Goal: Task Accomplishment & Management: Use online tool/utility

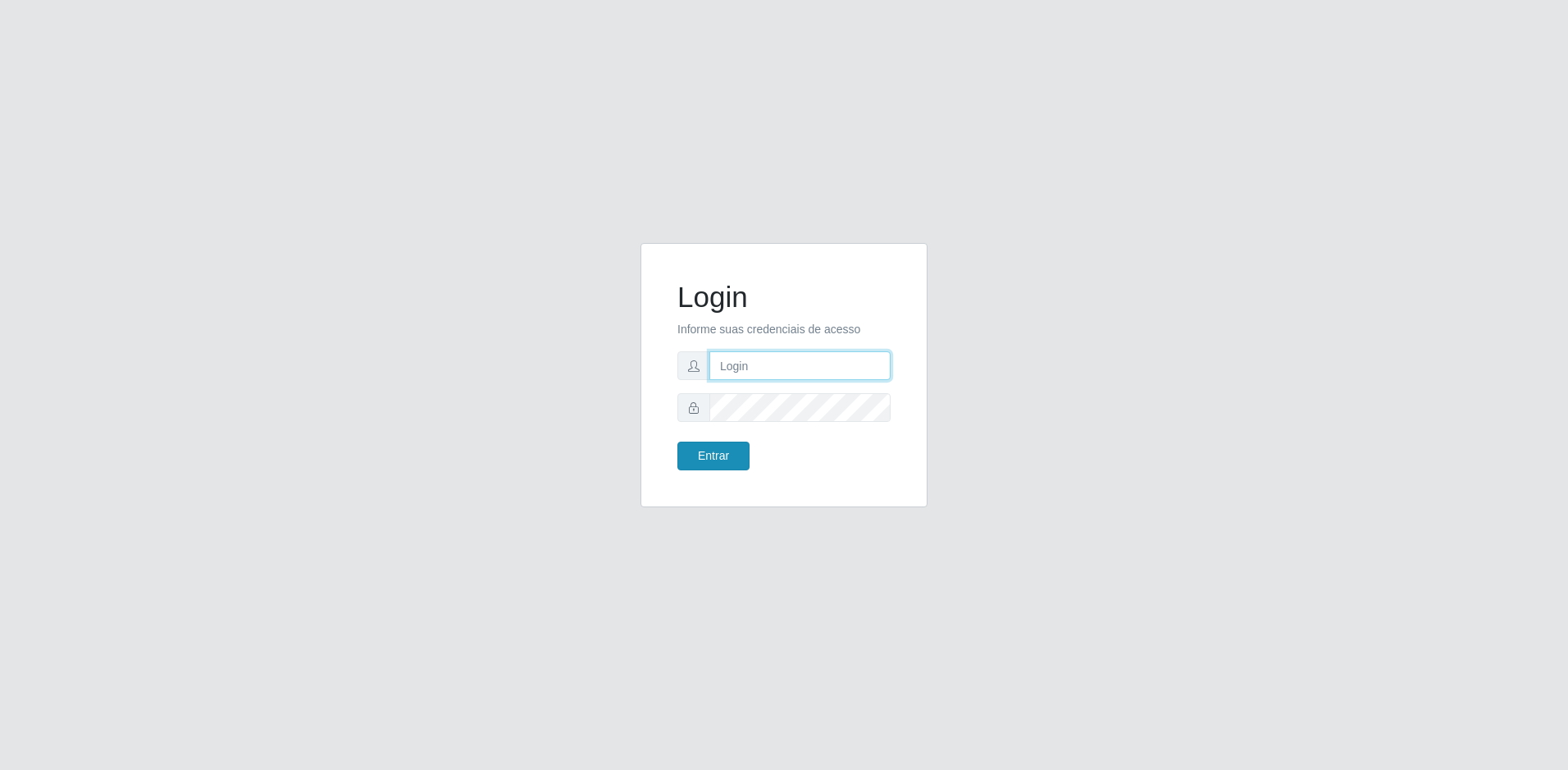
type input "[EMAIL_ADDRESS][DOMAIN_NAME]"
click at [743, 444] on button "Entrar" at bounding box center [714, 456] width 73 height 29
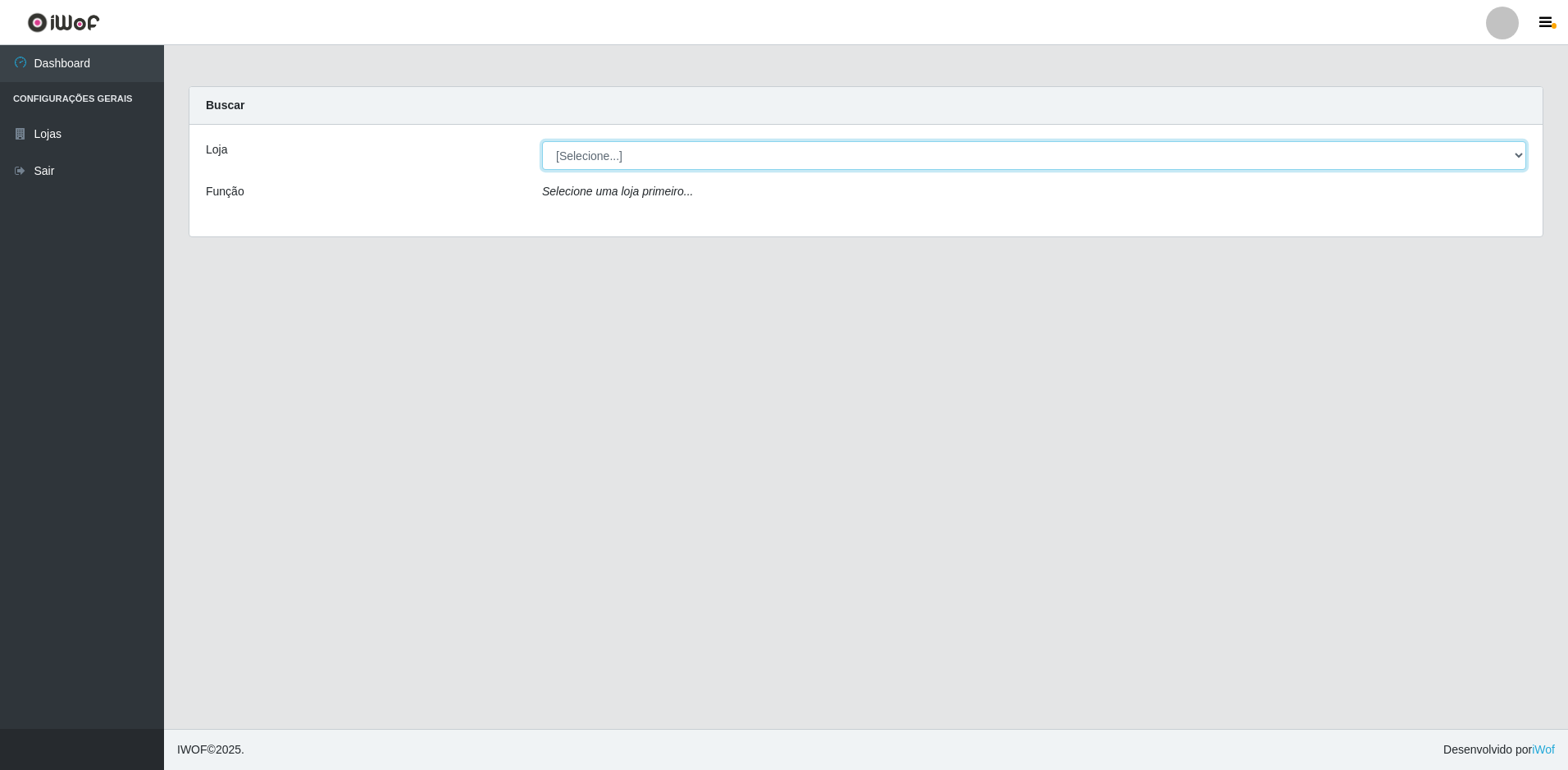
click at [776, 156] on select "[Selecione...] Extrabom - Loja 57 Anchieta" at bounding box center [1034, 156] width 985 height 29
select select "470"
click at [542, 141] on select "[Selecione...] Extrabom - Loja 57 Anchieta" at bounding box center [1034, 156] width 985 height 29
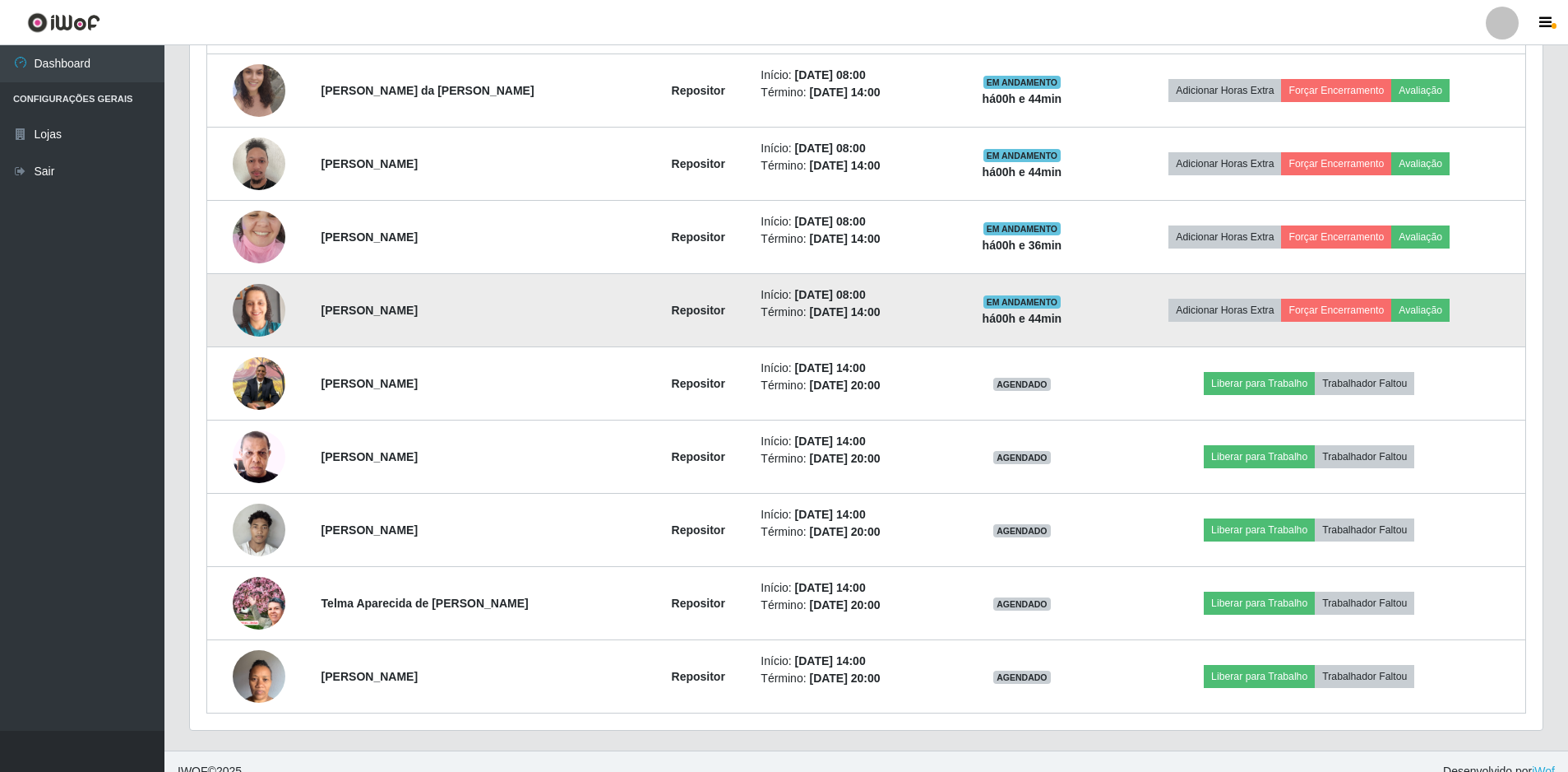
scroll to position [761, 0]
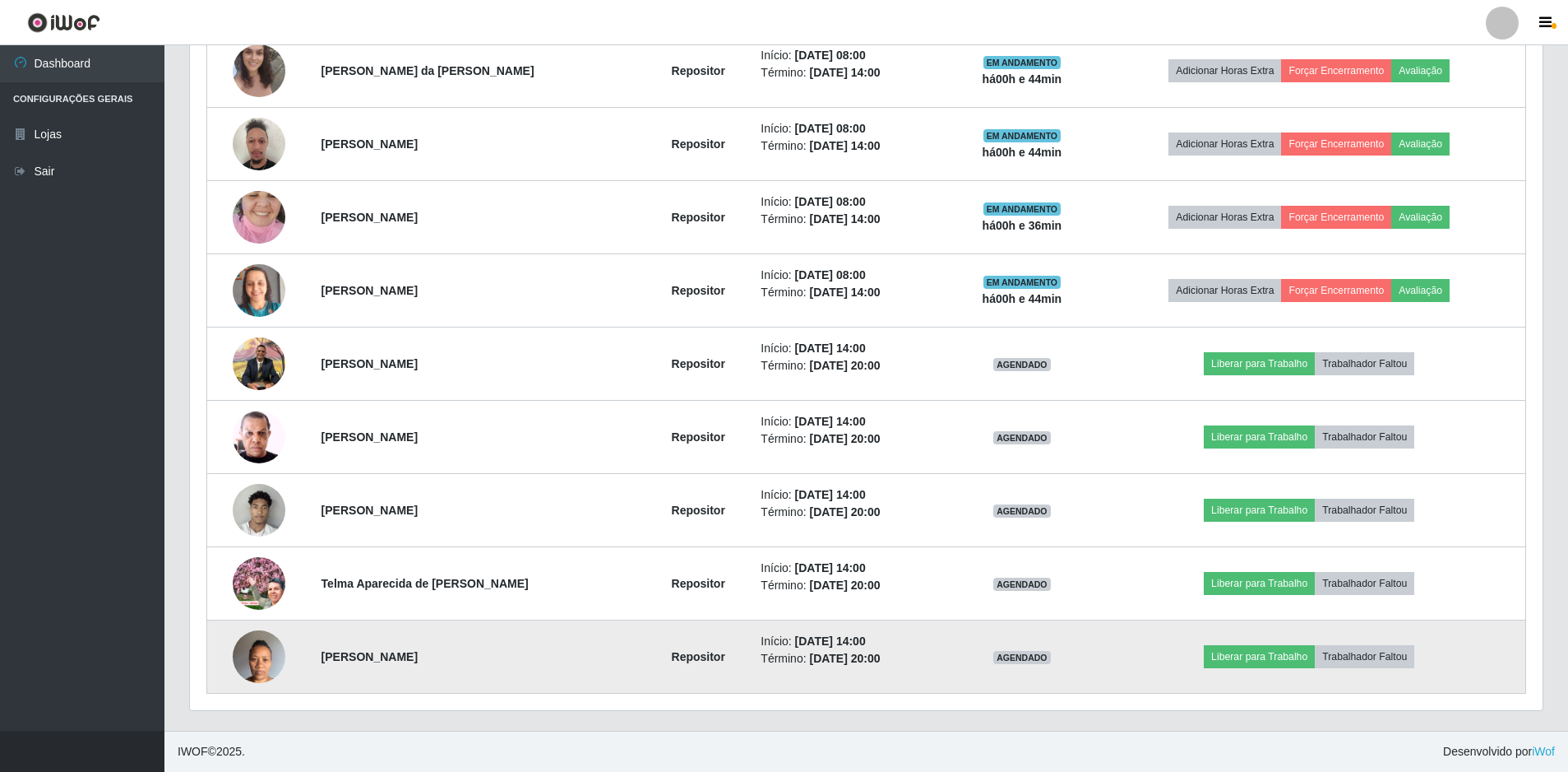
click at [249, 654] on img at bounding box center [258, 656] width 53 height 70
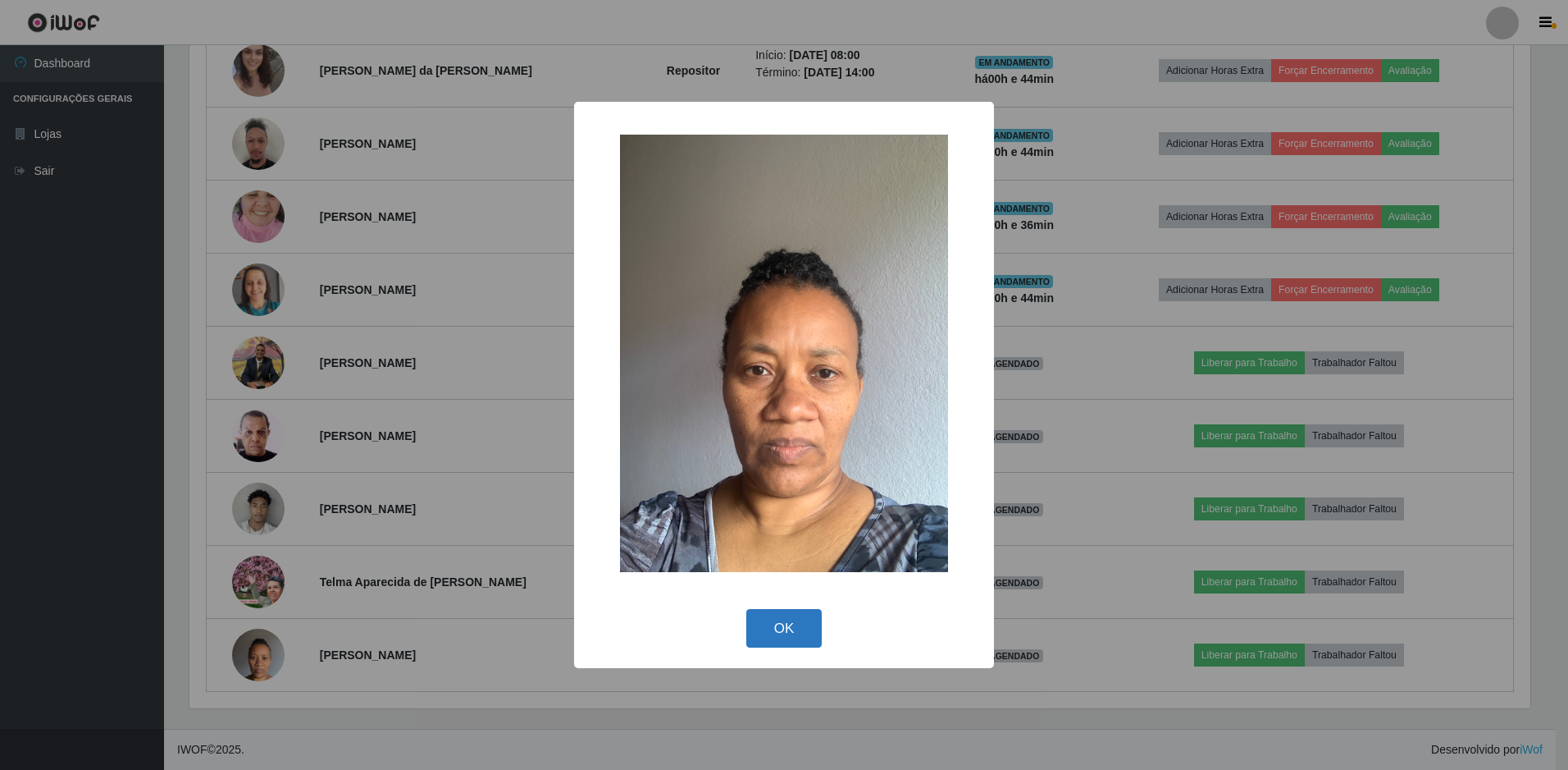
click at [799, 622] on button "OK" at bounding box center [785, 628] width 76 height 38
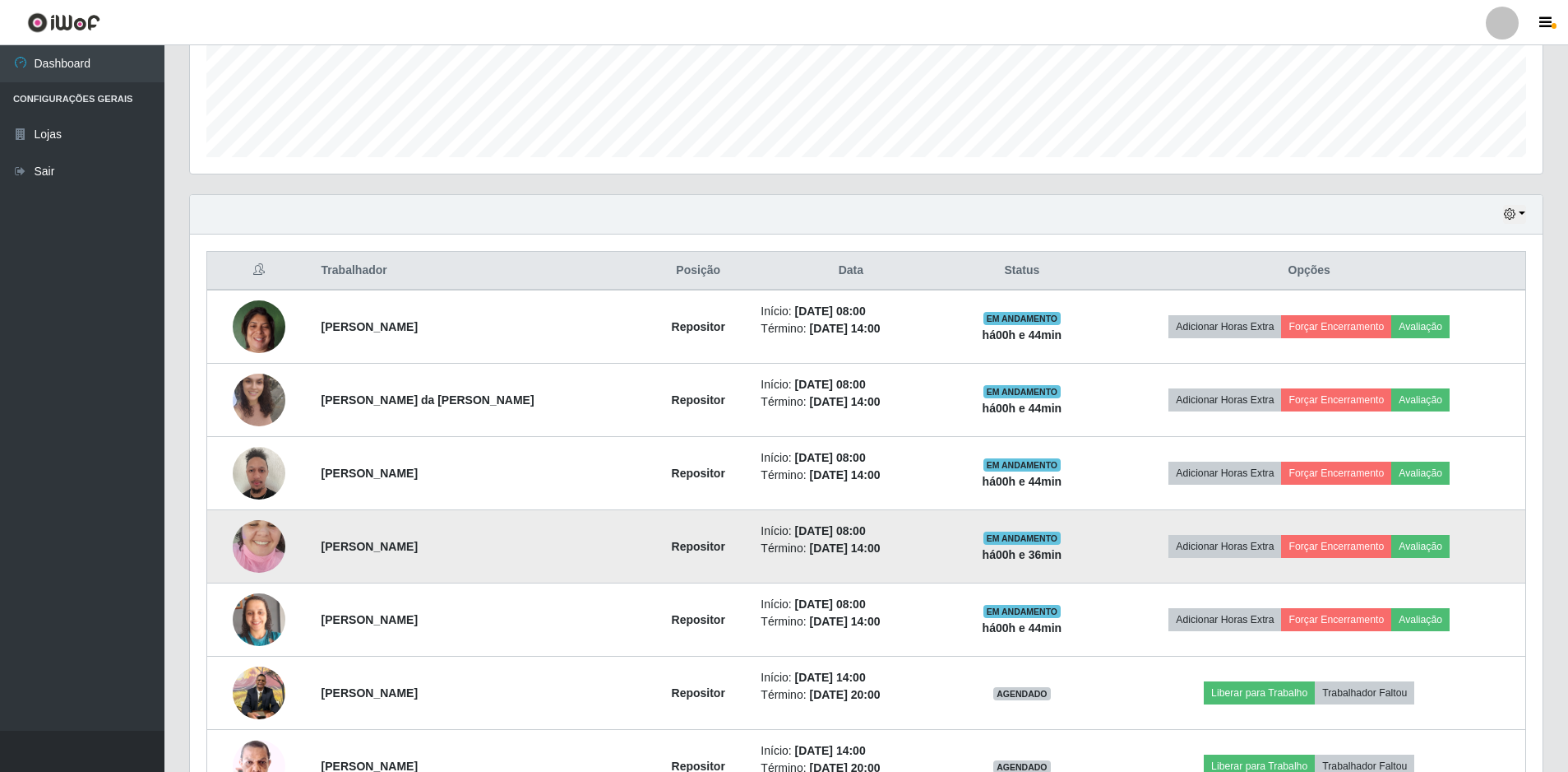
scroll to position [349, 0]
